Goal: Task Accomplishment & Management: Manage account settings

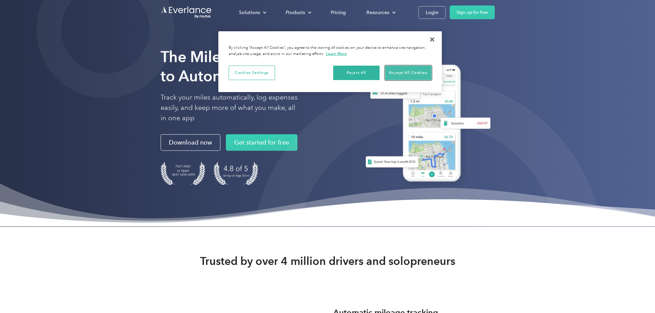
click at [404, 73] on button "Accept All Cookies" at bounding box center [408, 73] width 46 height 14
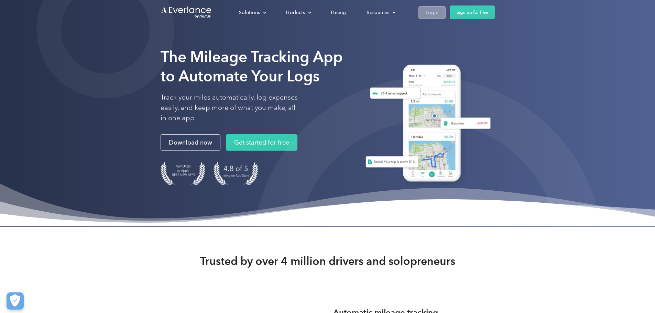
click at [438, 13] on div "Login" at bounding box center [432, 12] width 13 height 9
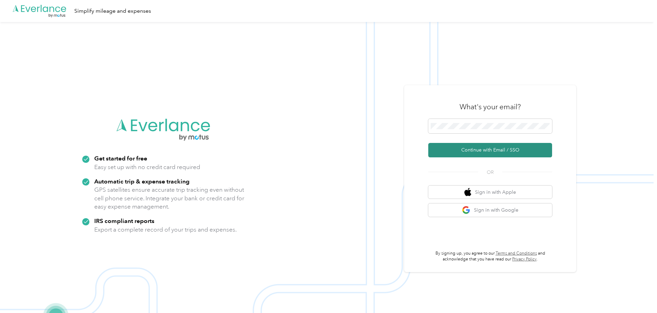
click at [479, 148] on button "Continue with Email / SSO" at bounding box center [490, 150] width 124 height 14
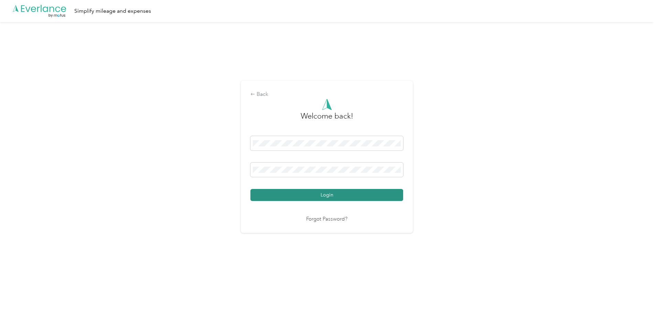
click at [312, 196] on button "Login" at bounding box center [326, 195] width 153 height 12
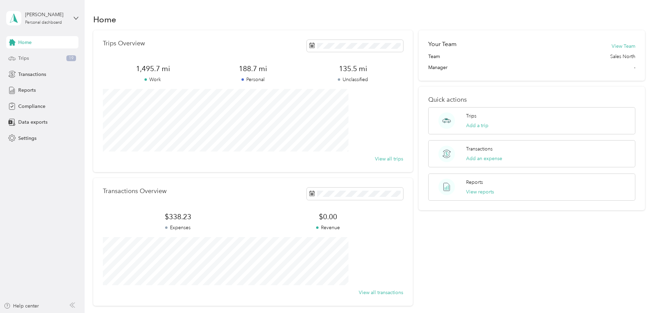
click at [50, 60] on div "Trips 19" at bounding box center [42, 58] width 72 height 12
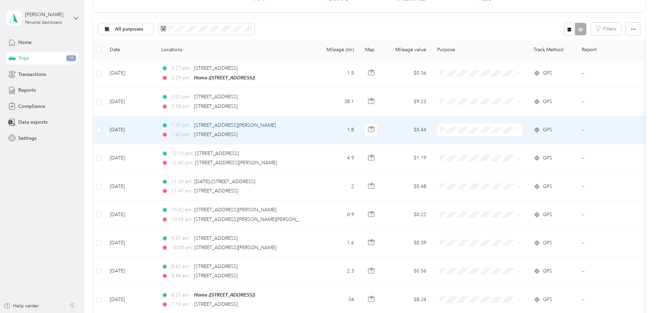
scroll to position [69, 0]
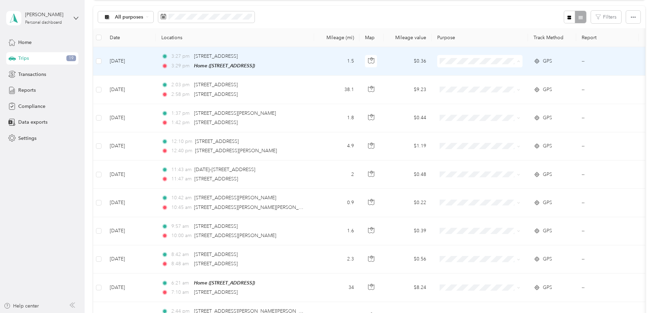
click at [505, 74] on span "Pure Beverage Company" at bounding box center [532, 73] width 64 height 7
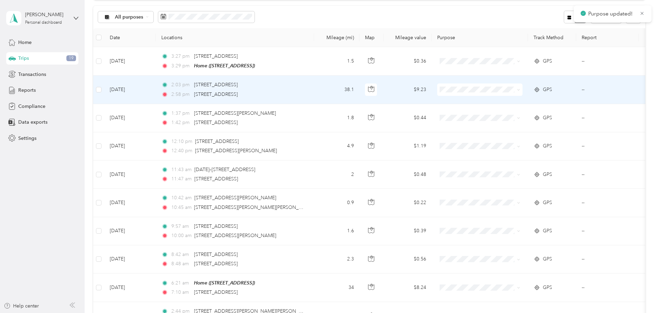
click at [513, 103] on span "Pure Beverage Company" at bounding box center [532, 101] width 64 height 7
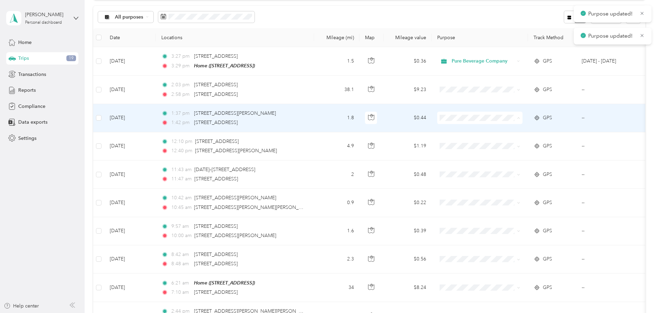
click at [516, 132] on li "Pure Beverage Company" at bounding box center [525, 130] width 85 height 12
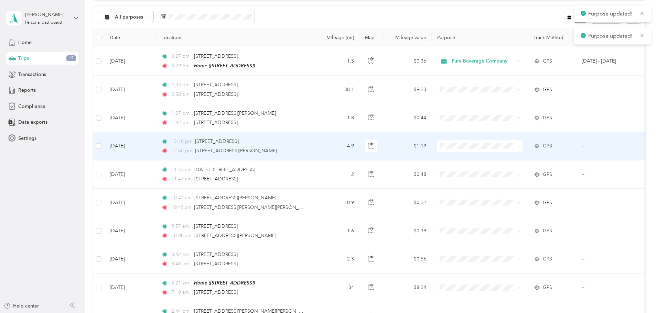
click at [509, 160] on li "Pure Beverage Company" at bounding box center [525, 159] width 85 height 12
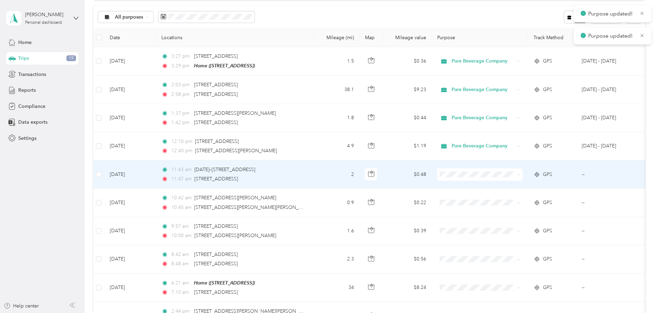
click at [506, 187] on span "Pure Beverage Company" at bounding box center [532, 187] width 64 height 7
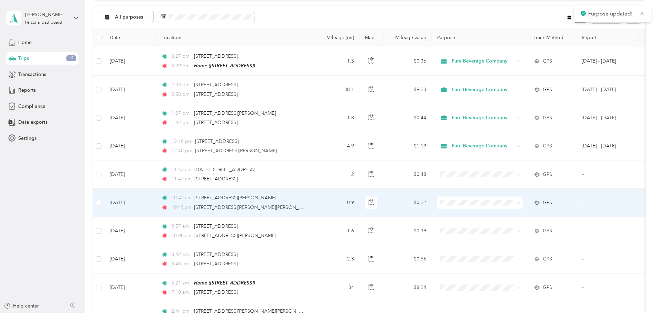
click at [510, 214] on span "Pure Beverage Company" at bounding box center [532, 213] width 64 height 7
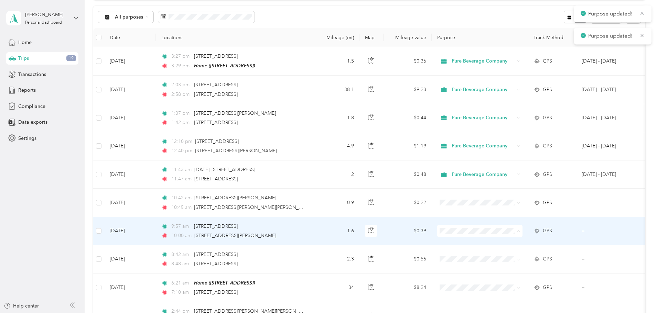
click at [517, 244] on span "Pure Beverage Company" at bounding box center [532, 243] width 64 height 7
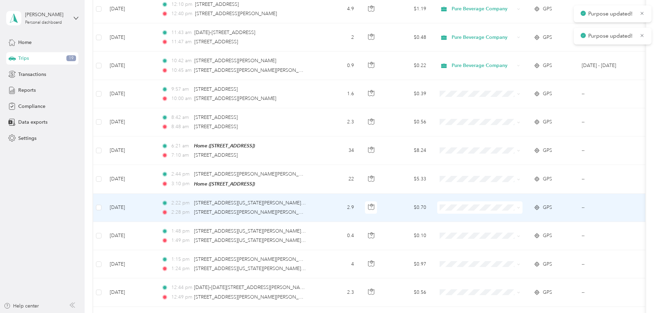
scroll to position [206, 0]
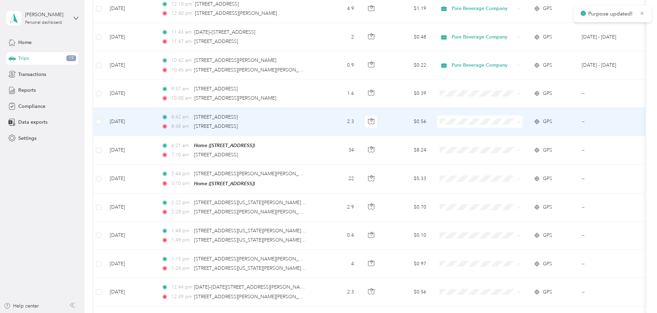
click at [513, 137] on li "Pure Beverage Company" at bounding box center [525, 134] width 85 height 12
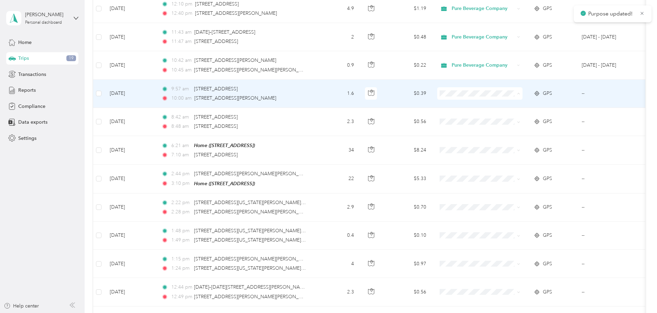
click at [511, 104] on span "Pure Beverage Company" at bounding box center [532, 105] width 64 height 7
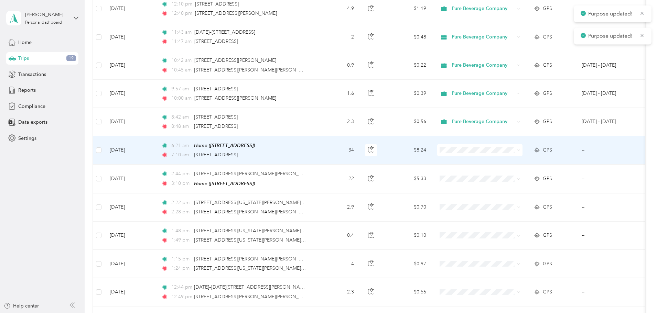
click at [514, 160] on span "Pure Beverage Company" at bounding box center [532, 162] width 64 height 7
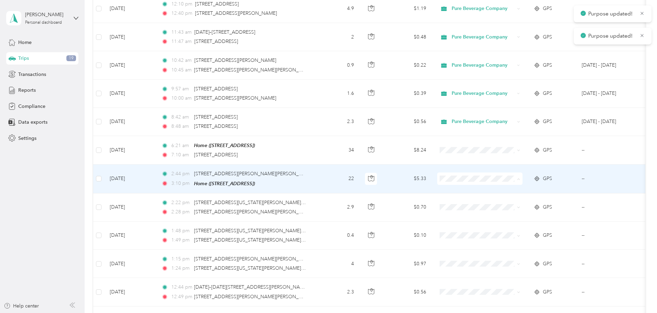
click at [508, 190] on span "Pure Beverage Company" at bounding box center [532, 190] width 64 height 7
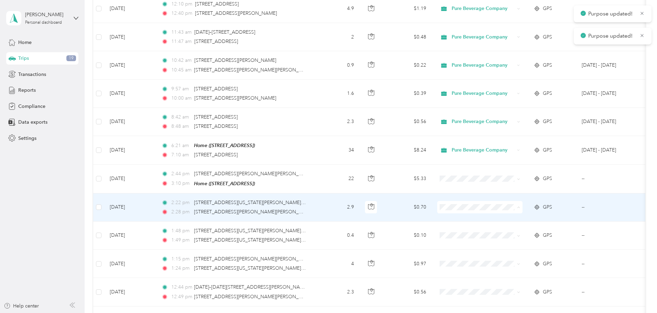
click at [505, 218] on span "Pure Beverage Company" at bounding box center [532, 219] width 64 height 7
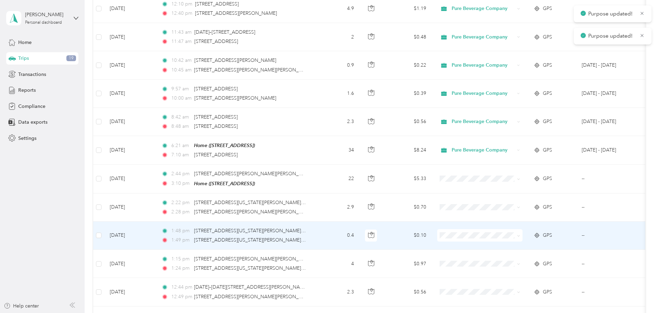
click at [517, 244] on span "Pure Beverage Company" at bounding box center [532, 247] width 64 height 7
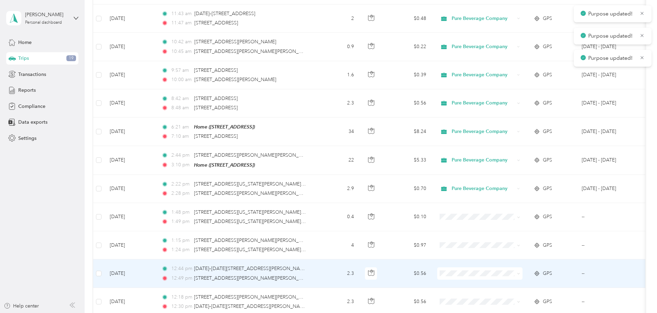
scroll to position [275, 0]
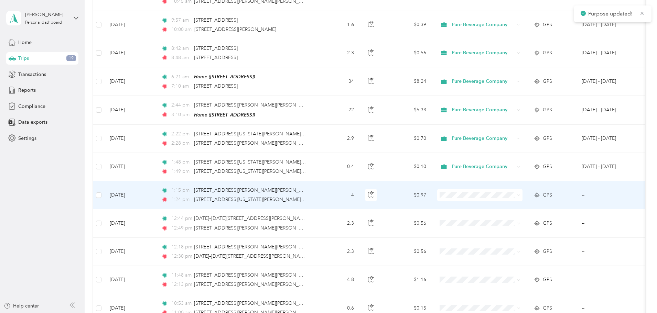
click at [517, 207] on span "Pure Beverage Company" at bounding box center [532, 206] width 64 height 7
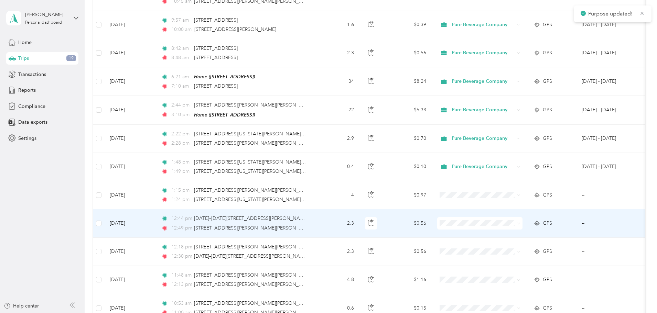
click at [514, 233] on span "Pure Beverage Company" at bounding box center [532, 235] width 64 height 7
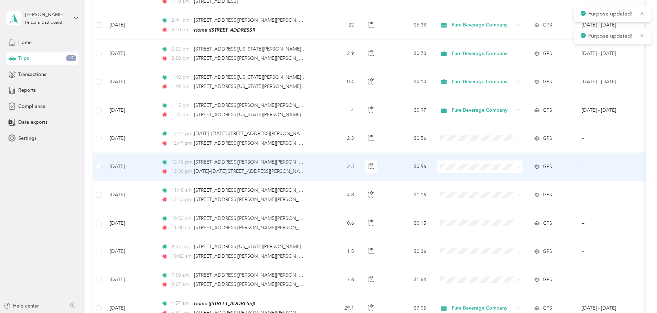
scroll to position [378, 0]
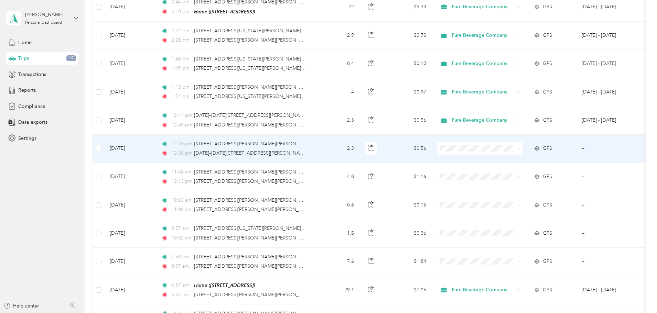
click at [514, 161] on span "Pure Beverage Company" at bounding box center [532, 160] width 64 height 7
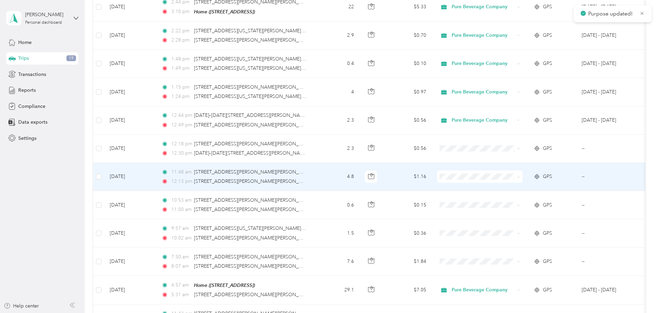
click at [523, 188] on span "Pure Beverage Company" at bounding box center [532, 188] width 64 height 7
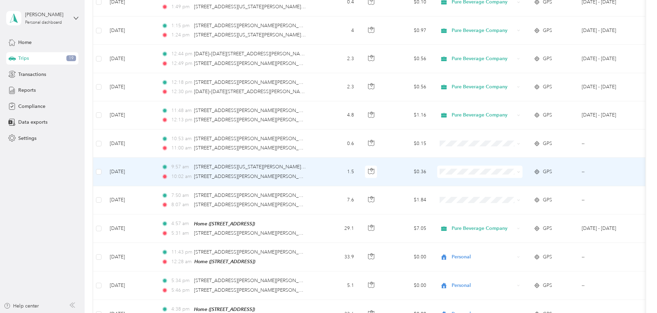
scroll to position [447, 0]
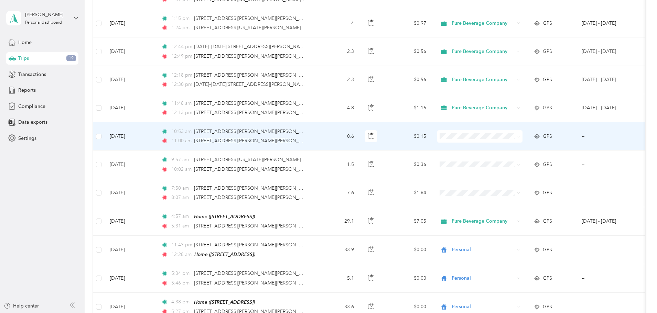
click at [509, 148] on span "Pure Beverage Company" at bounding box center [532, 146] width 64 height 7
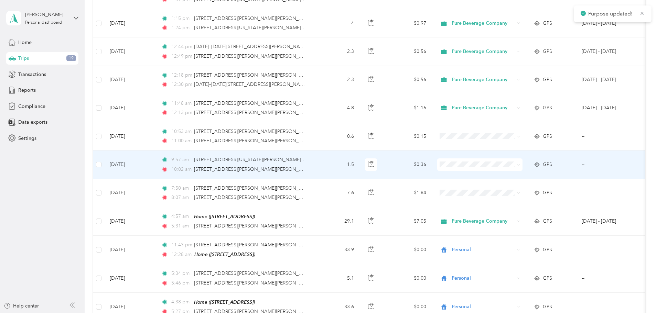
click at [514, 172] on li "Pure Beverage Company" at bounding box center [525, 175] width 85 height 12
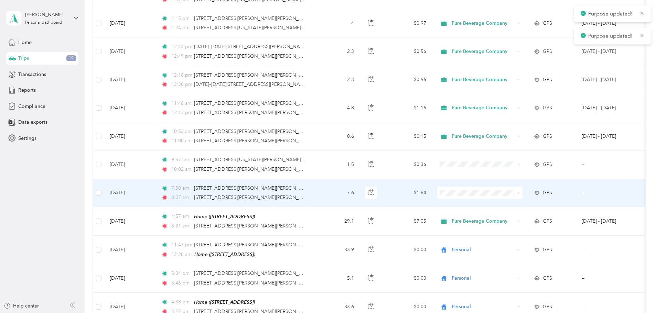
click at [519, 202] on span "Pure Beverage Company" at bounding box center [532, 204] width 64 height 7
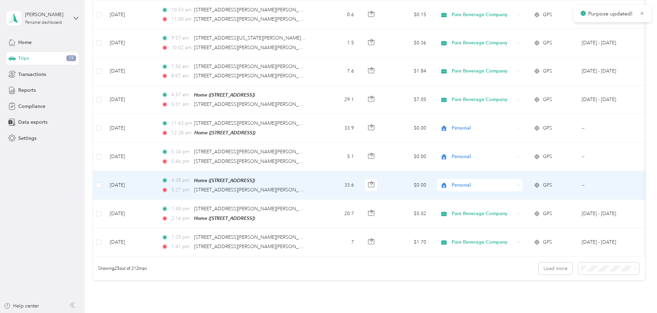
scroll to position [585, 0]
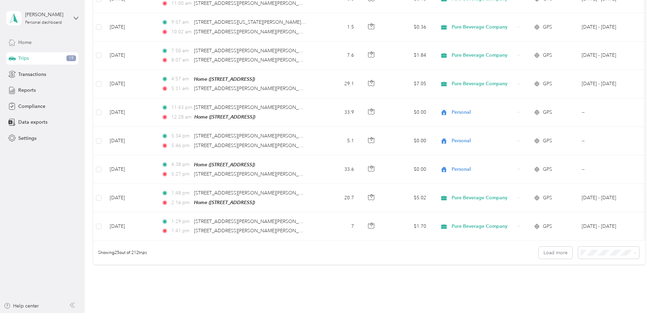
click at [47, 45] on div "Home" at bounding box center [42, 42] width 72 height 12
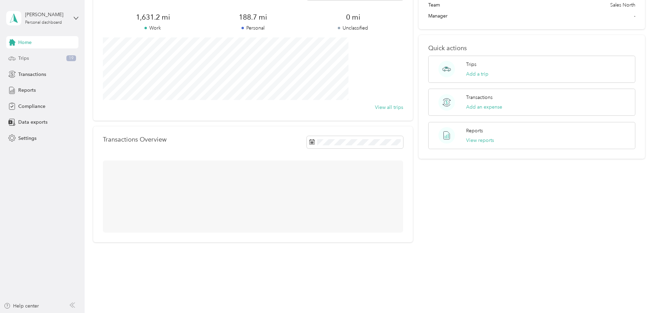
scroll to position [64, 0]
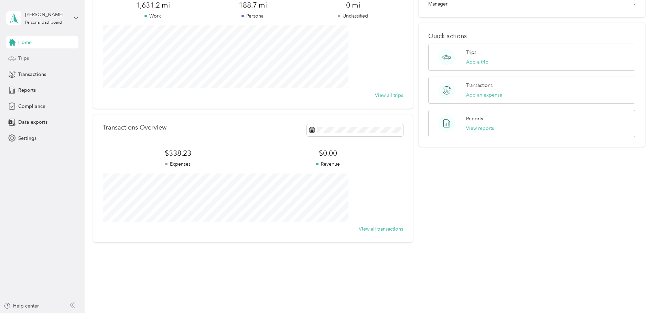
click at [47, 59] on div "Trips" at bounding box center [42, 58] width 72 height 12
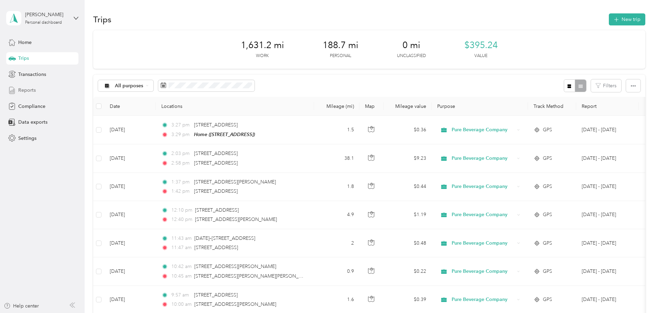
click at [36, 89] on div "Reports" at bounding box center [42, 90] width 72 height 12
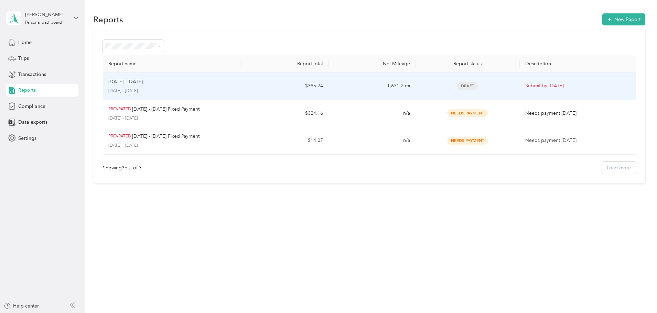
click at [285, 86] on td "$395.24" at bounding box center [285, 87] width 87 height 28
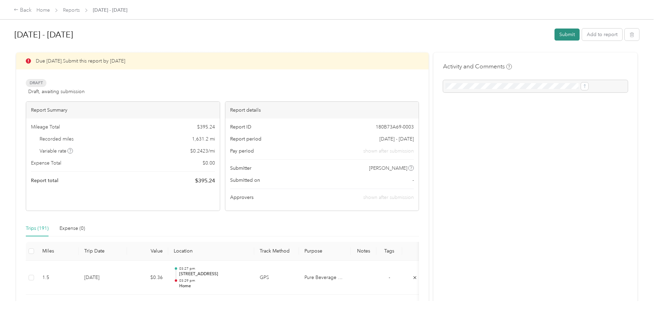
click at [554, 34] on button "Submit" at bounding box center [566, 35] width 25 height 12
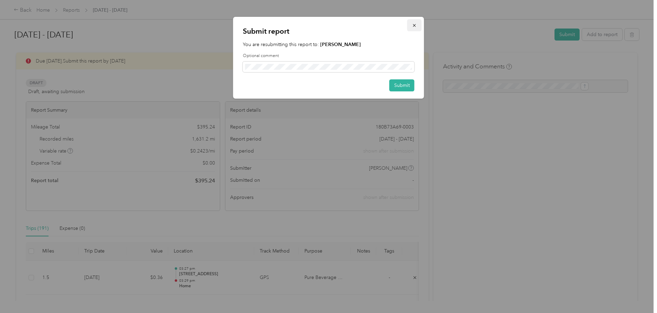
click at [414, 24] on icon "button" at bounding box center [414, 25] width 5 height 5
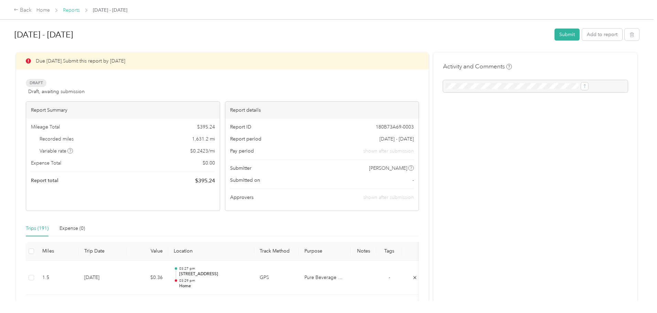
click at [80, 9] on link "Reports" at bounding box center [71, 10] width 17 height 6
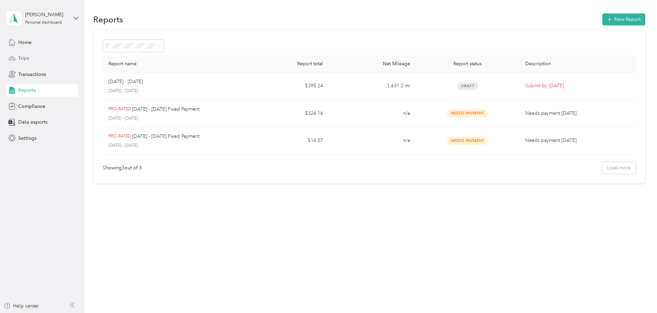
click at [35, 57] on div "Trips" at bounding box center [42, 58] width 72 height 12
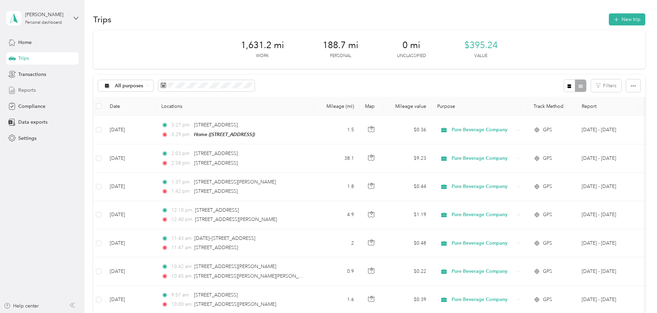
click at [41, 93] on div "Reports" at bounding box center [42, 90] width 72 height 12
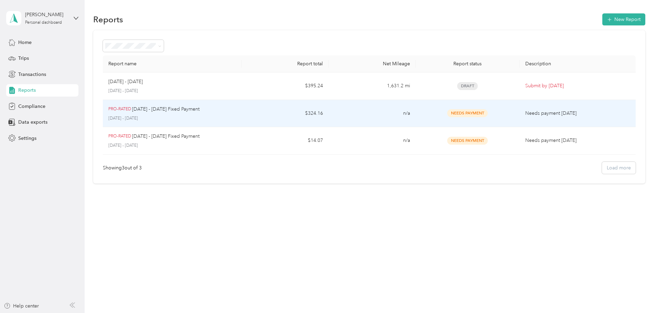
click at [281, 111] on td "$324.16" at bounding box center [285, 114] width 87 height 28
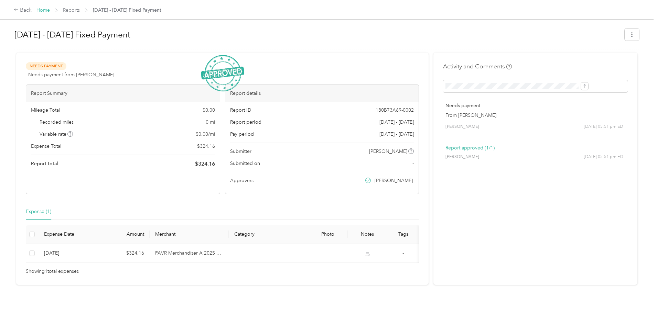
click at [50, 9] on link "Home" at bounding box center [42, 10] width 13 height 6
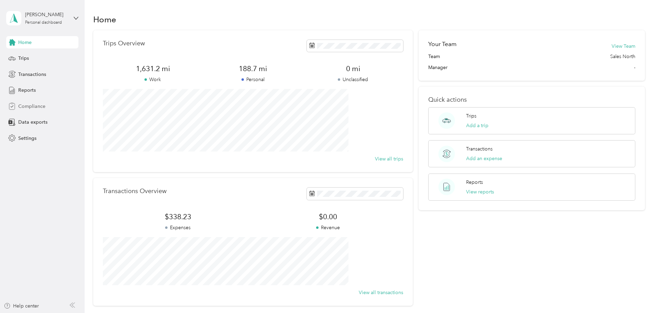
click at [38, 103] on span "Compliance" at bounding box center [31, 106] width 27 height 7
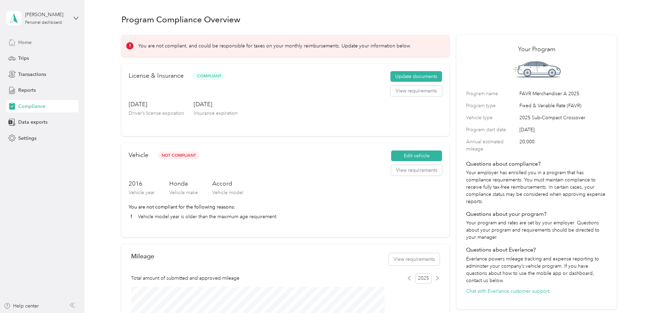
click at [32, 43] on span "Home" at bounding box center [24, 42] width 13 height 7
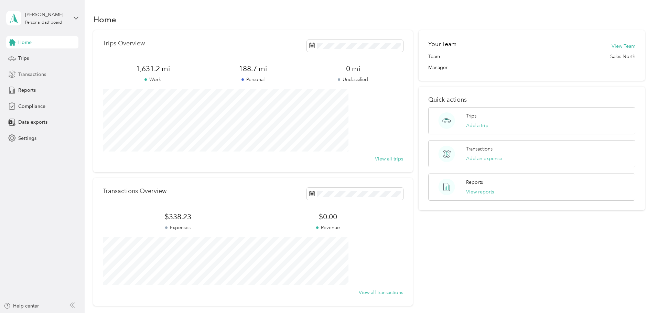
click at [31, 74] on span "Transactions" at bounding box center [32, 74] width 28 height 7
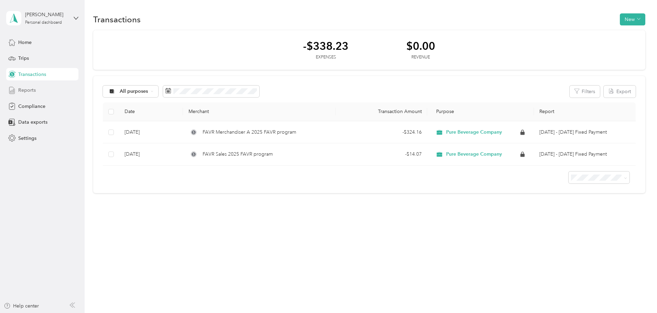
click at [38, 90] on div "Reports" at bounding box center [42, 90] width 72 height 12
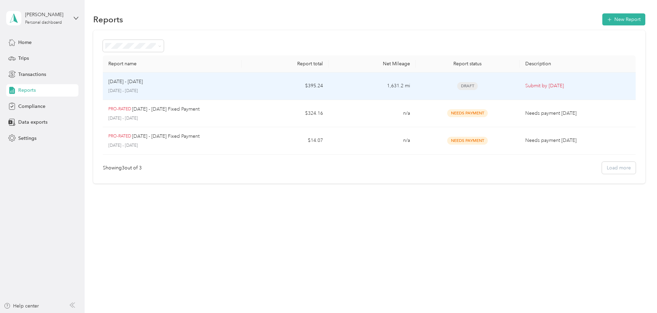
click at [273, 87] on td "$395.24" at bounding box center [285, 87] width 87 height 28
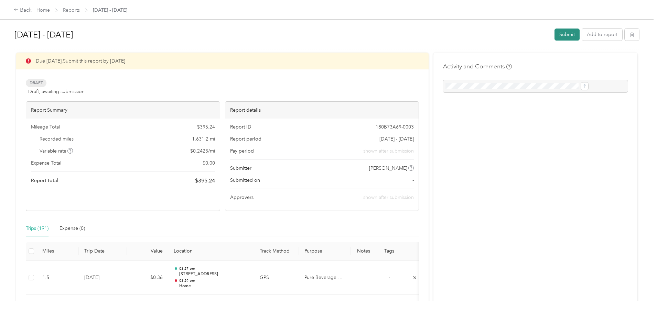
click at [554, 33] on button "Submit" at bounding box center [566, 35] width 25 height 12
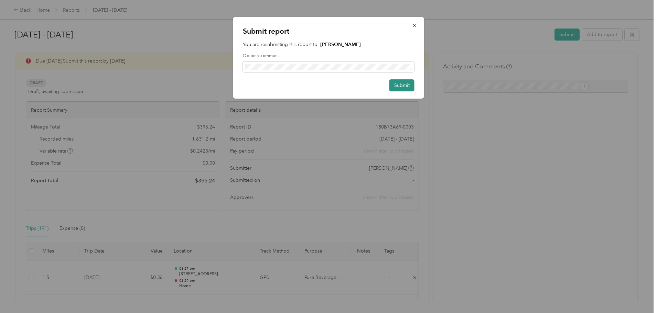
click at [401, 86] on button "Submit" at bounding box center [401, 85] width 25 height 12
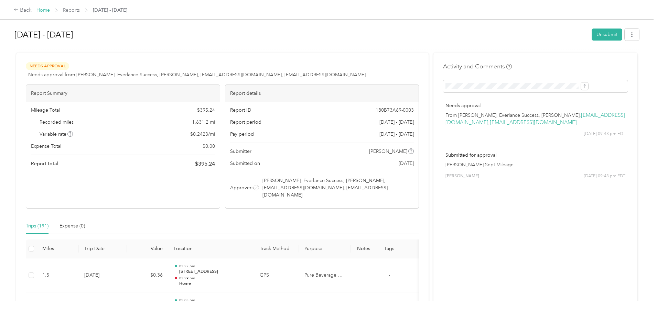
click at [50, 9] on link "Home" at bounding box center [42, 10] width 13 height 6
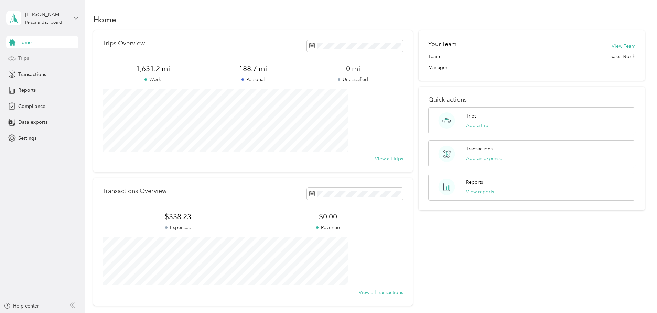
click at [51, 60] on div "Trips" at bounding box center [42, 58] width 72 height 12
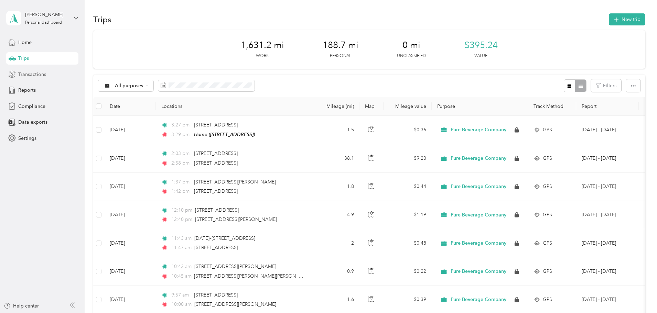
click at [46, 74] on div "Transactions" at bounding box center [42, 74] width 72 height 12
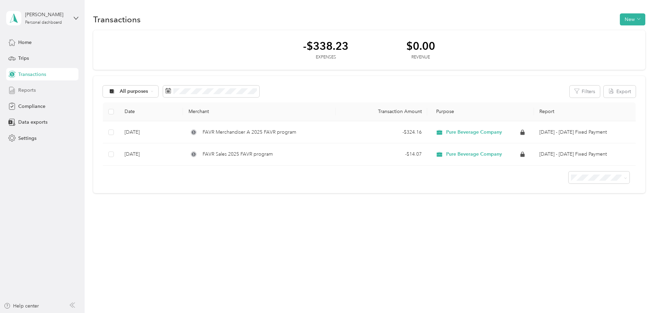
click at [33, 89] on span "Reports" at bounding box center [27, 90] width 18 height 7
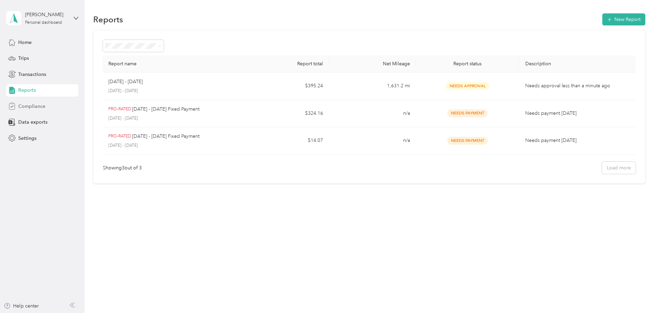
click at [36, 102] on div "Compliance" at bounding box center [42, 106] width 72 height 12
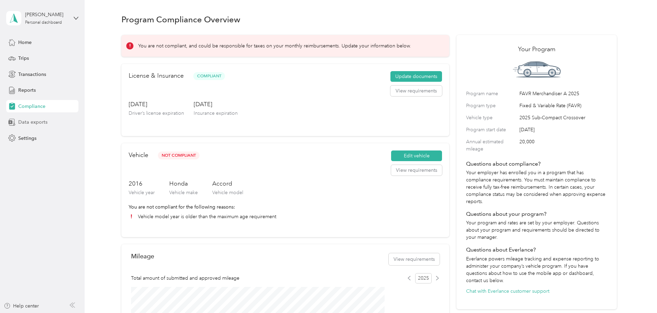
click at [36, 121] on span "Data exports" at bounding box center [32, 122] width 29 height 7
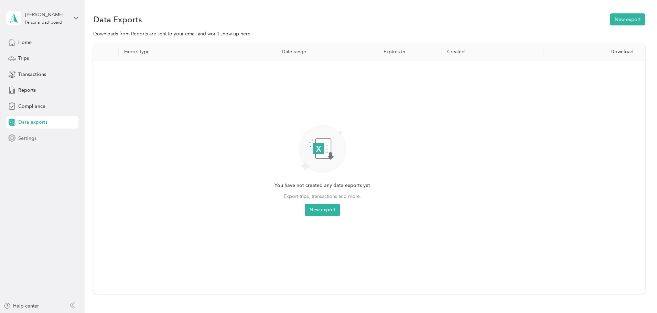
click at [28, 139] on span "Settings" at bounding box center [27, 138] width 18 height 7
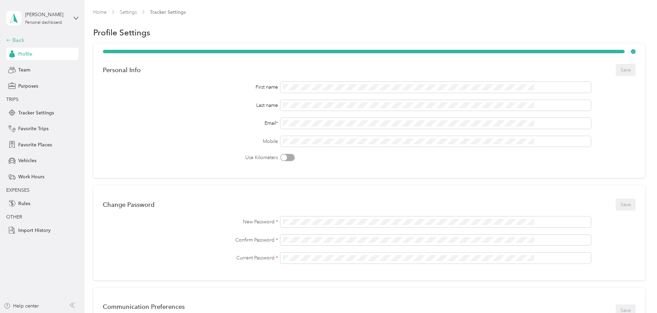
click at [23, 40] on div "Back" at bounding box center [40, 40] width 69 height 8
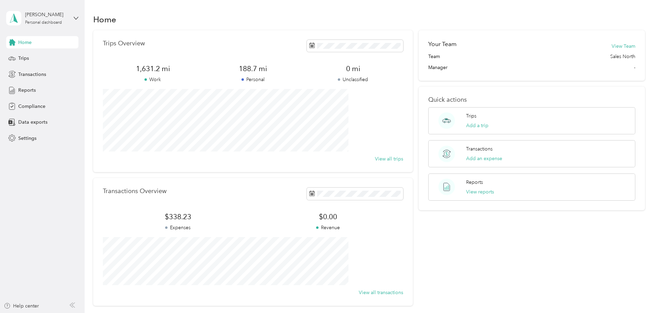
click at [31, 42] on span "Home" at bounding box center [24, 42] width 13 height 7
click at [75, 17] on icon at bounding box center [76, 18] width 5 height 5
click at [41, 54] on div "Log out" at bounding box center [78, 57] width 135 height 12
